Goal: Check status: Check status

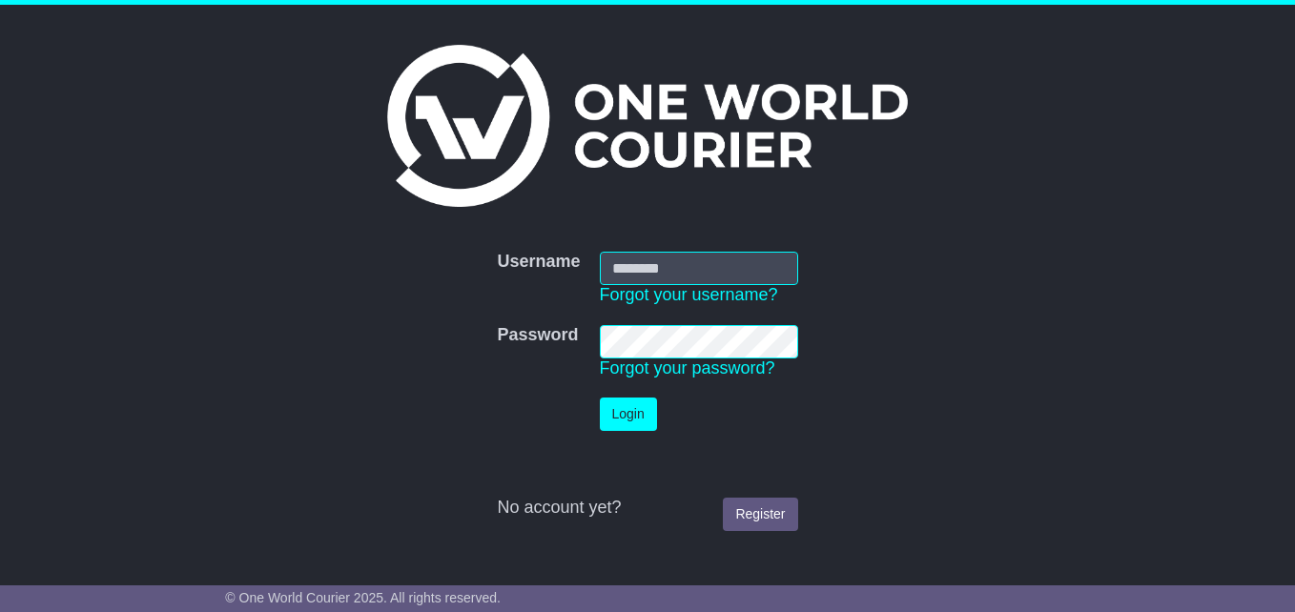
type input "**********"
click at [617, 413] on button "Login" at bounding box center [628, 414] width 57 height 33
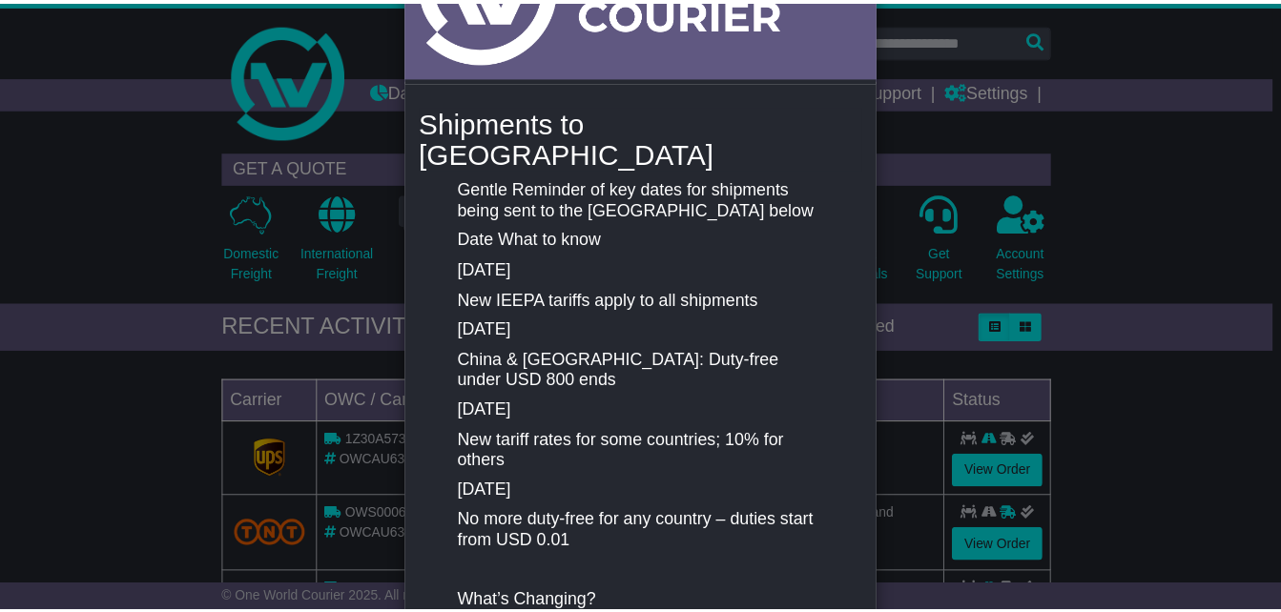
scroll to position [286, 0]
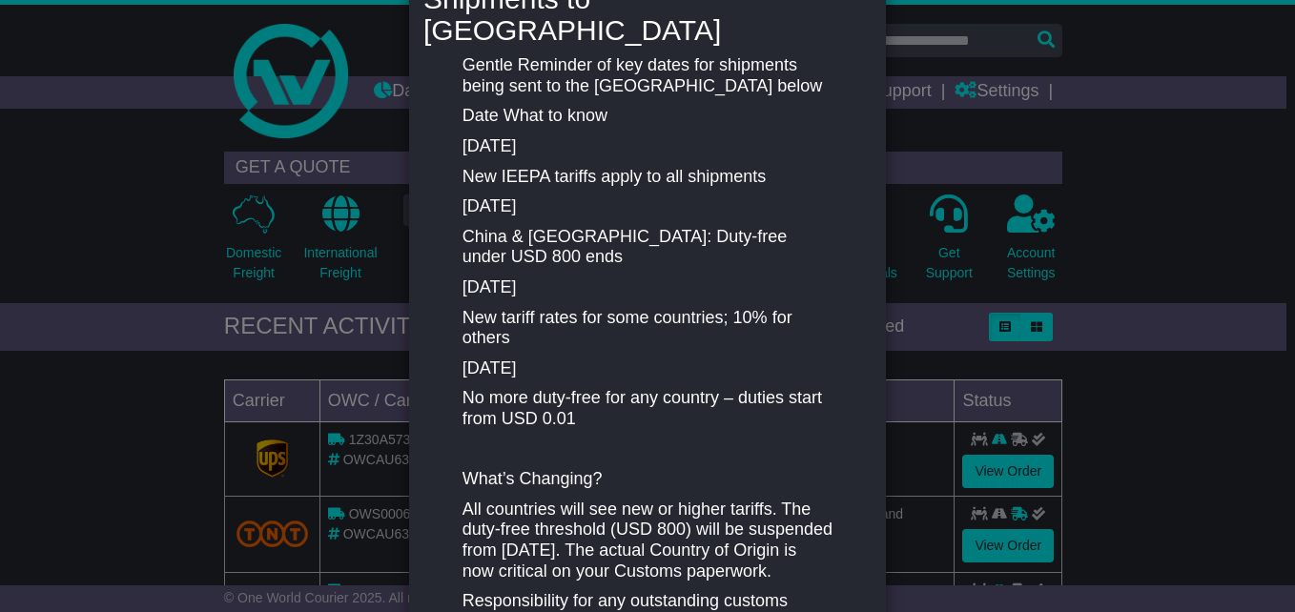
click at [1142, 232] on div "New notification × Shipments to [GEOGRAPHIC_DATA] Gentle Reminder of key dates …" at bounding box center [647, 306] width 1295 height 612
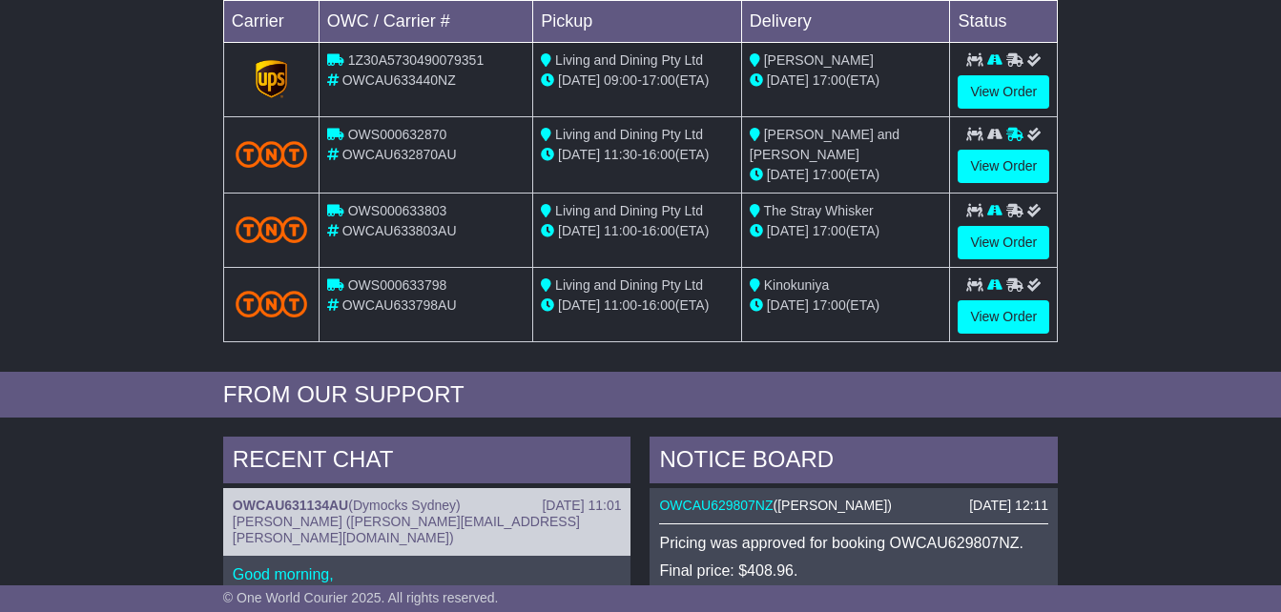
scroll to position [381, 0]
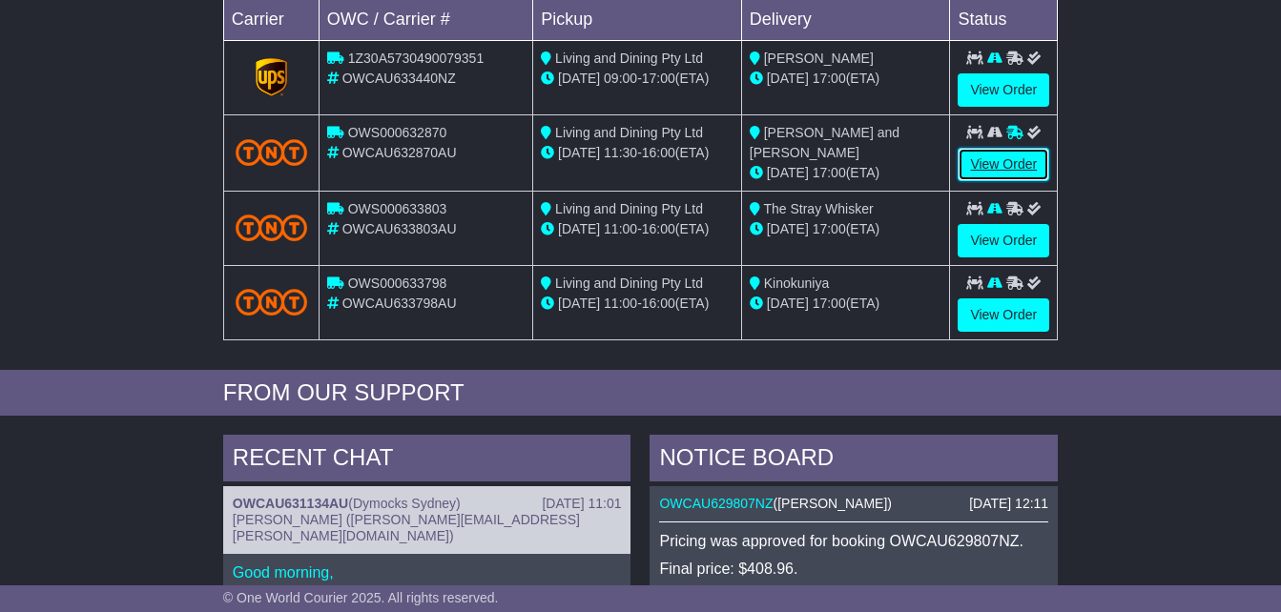
click at [1007, 181] on link "View Order" at bounding box center [1003, 164] width 92 height 33
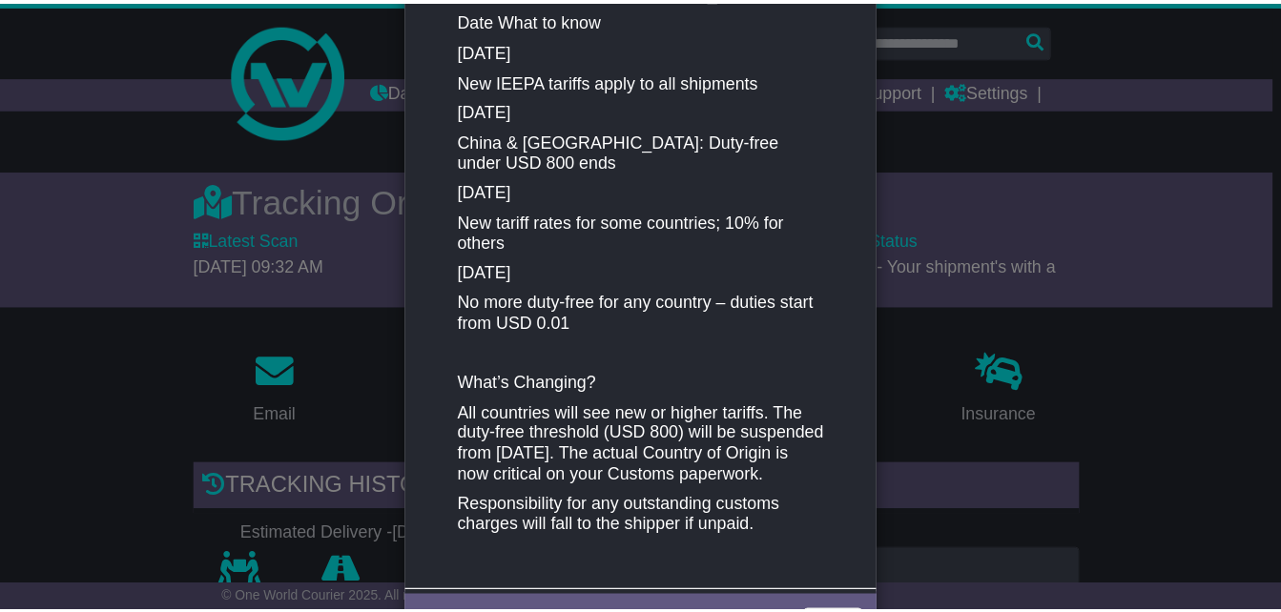
scroll to position [446, 0]
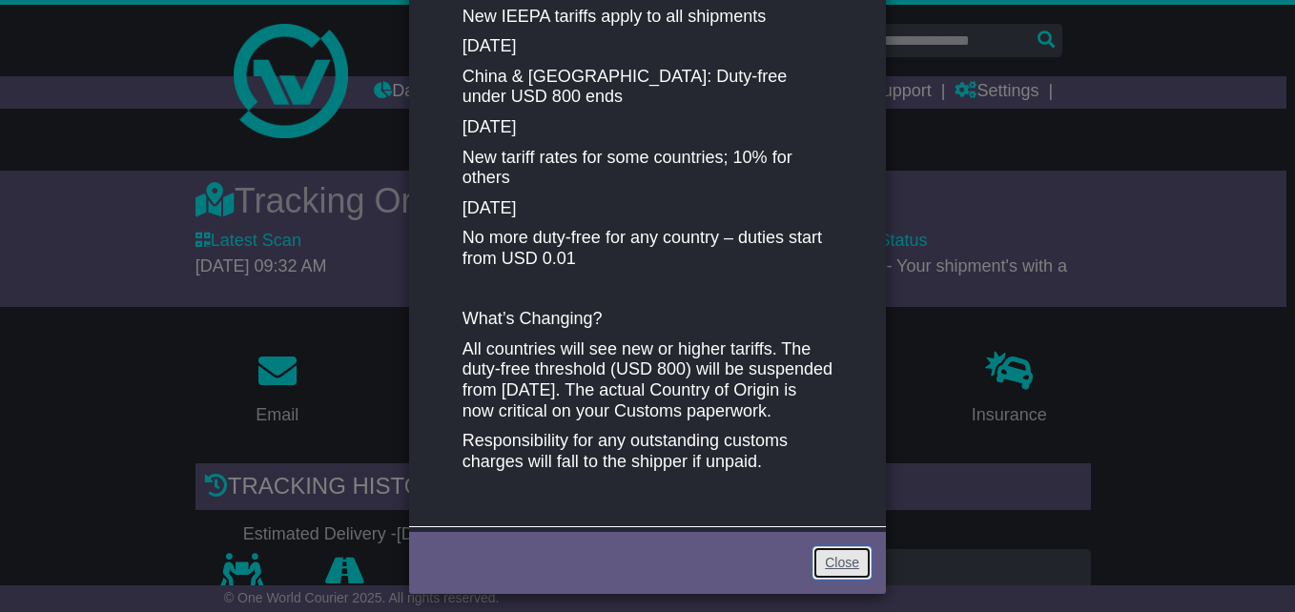
click at [835, 555] on link "Close" at bounding box center [842, 562] width 59 height 33
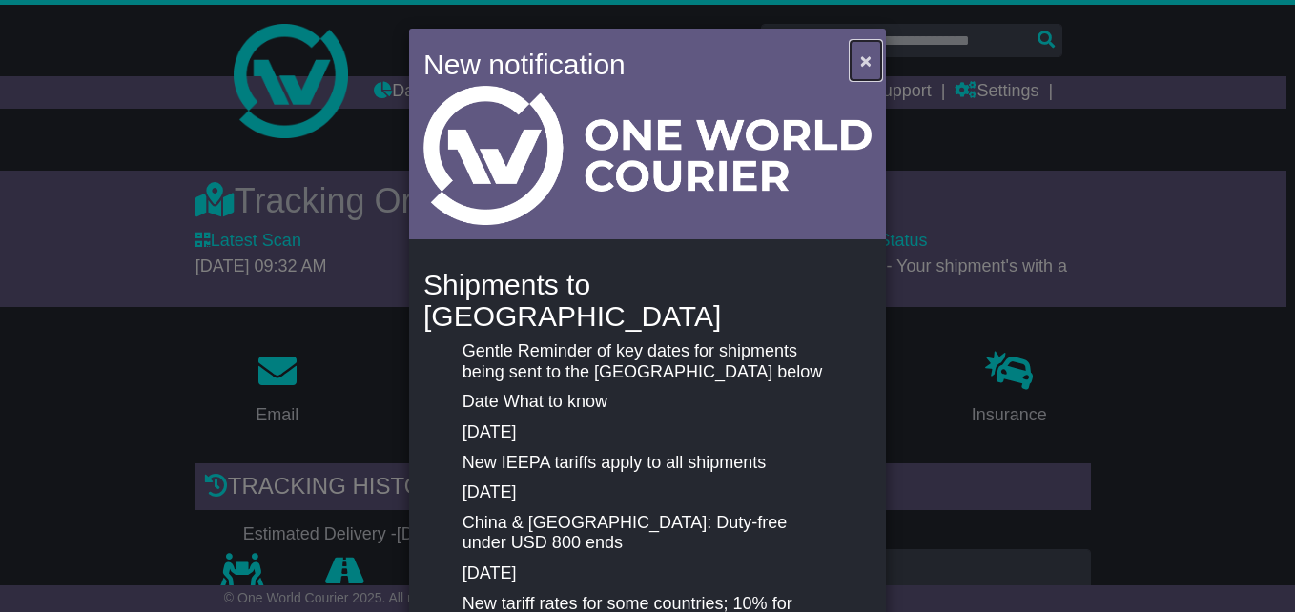
click at [863, 62] on span "×" at bounding box center [865, 61] width 11 height 22
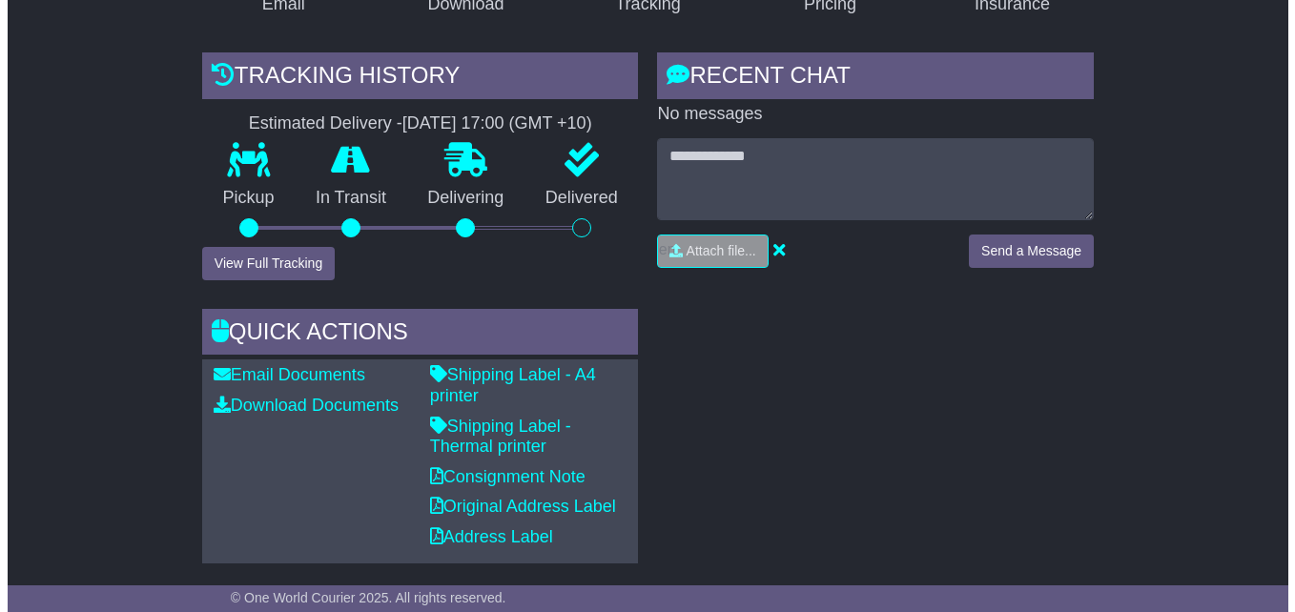
scroll to position [381, 0]
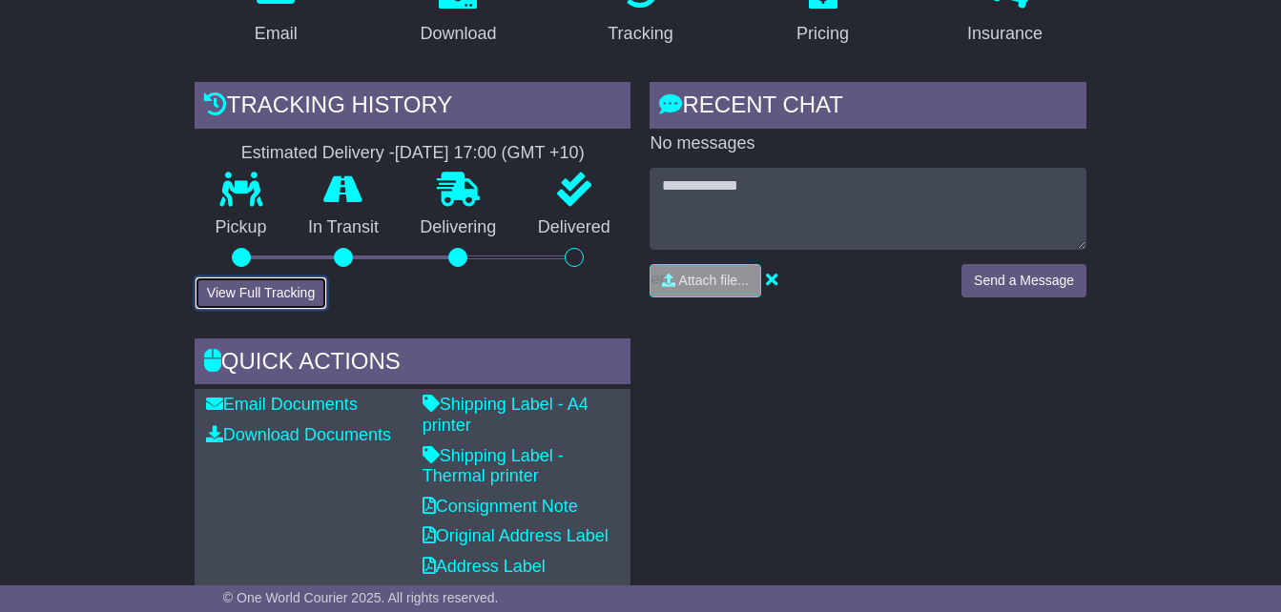
click at [298, 310] on button "View Full Tracking" at bounding box center [261, 293] width 133 height 33
